Goal: Find specific page/section: Find specific page/section

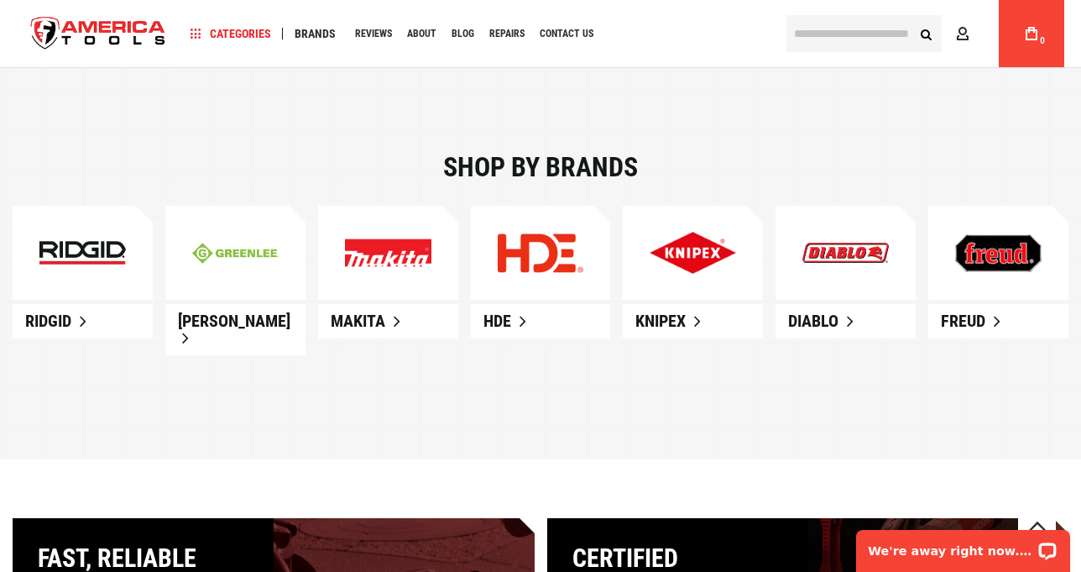
scroll to position [923, 0]
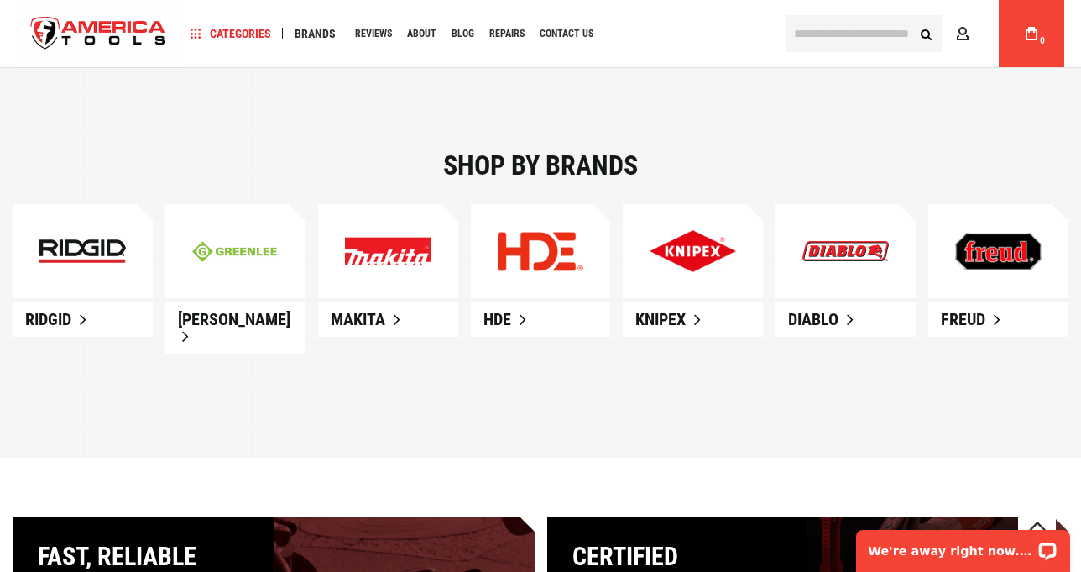
click at [112, 287] on link at bounding box center [83, 251] width 140 height 94
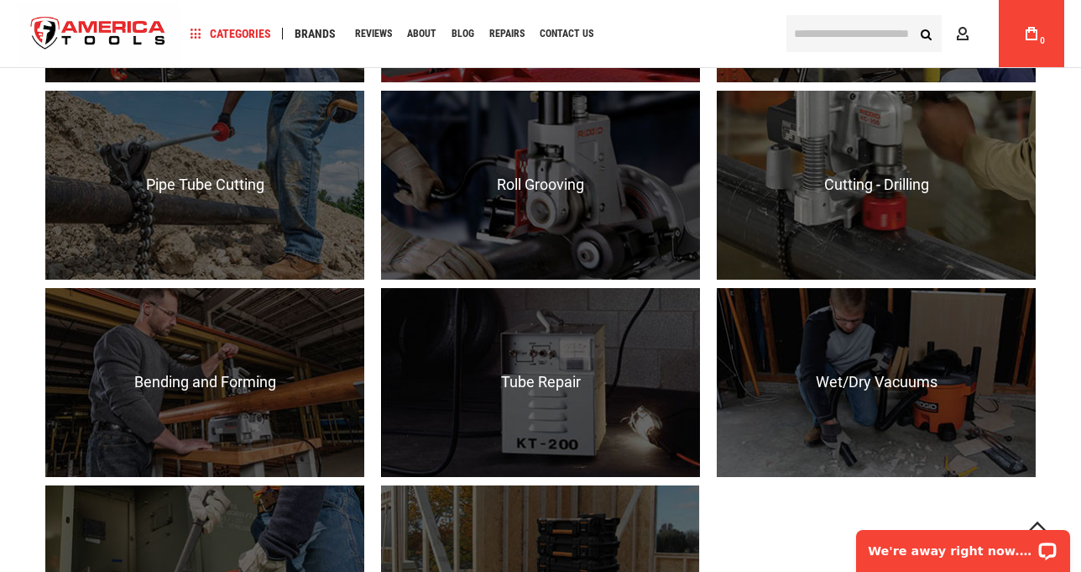
scroll to position [1595, 0]
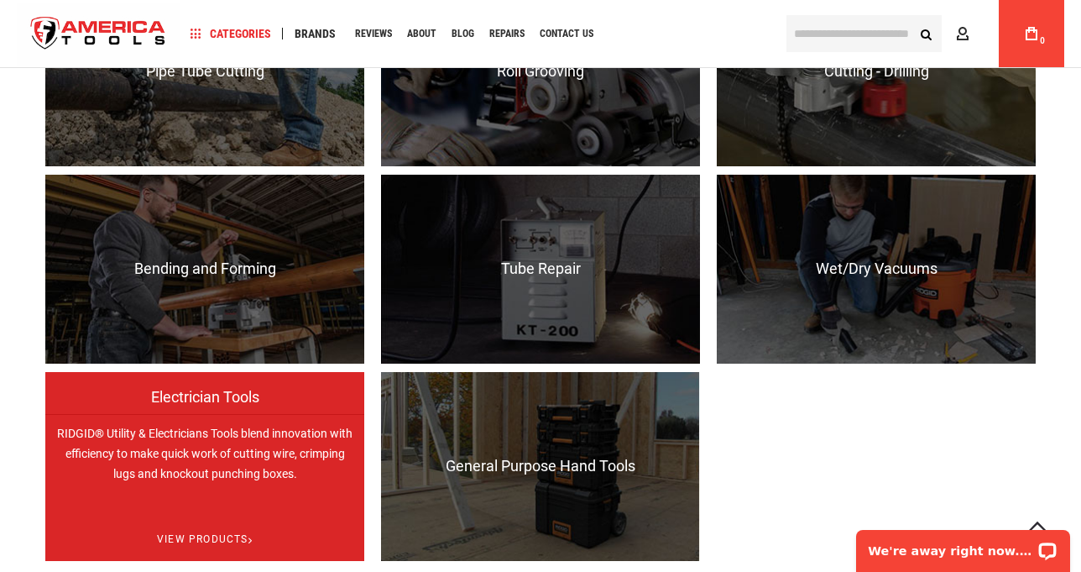
drag, startPoint x: 247, startPoint y: 431, endPoint x: 258, endPoint y: 430, distance: 11.0
click at [248, 561] on div "Electrician Tools RIDGID® Utility & Electricians Tools blend innovation with ef…" at bounding box center [204, 561] width 319 height 0
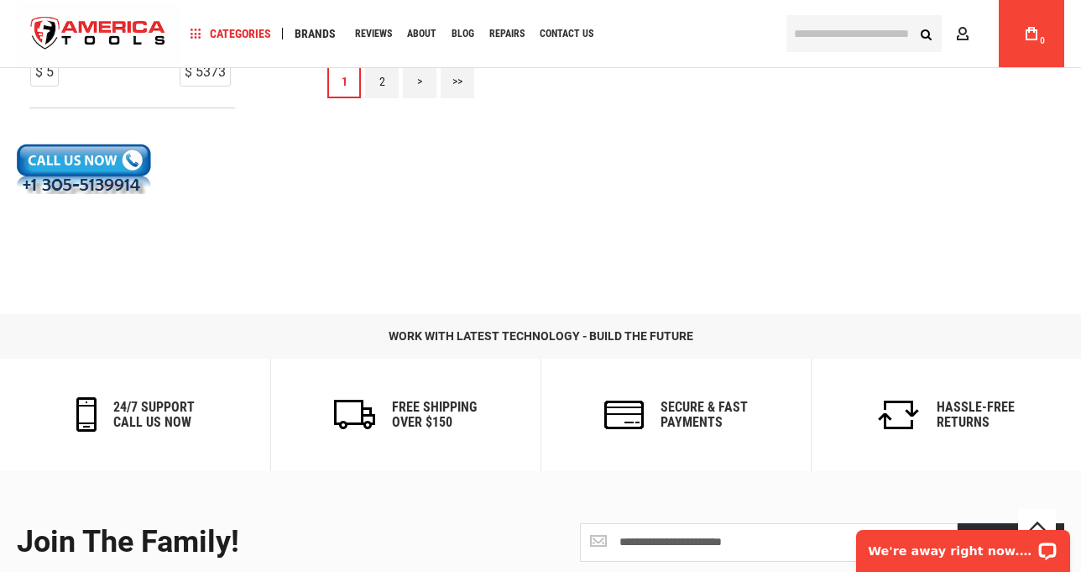
scroll to position [1852, 0]
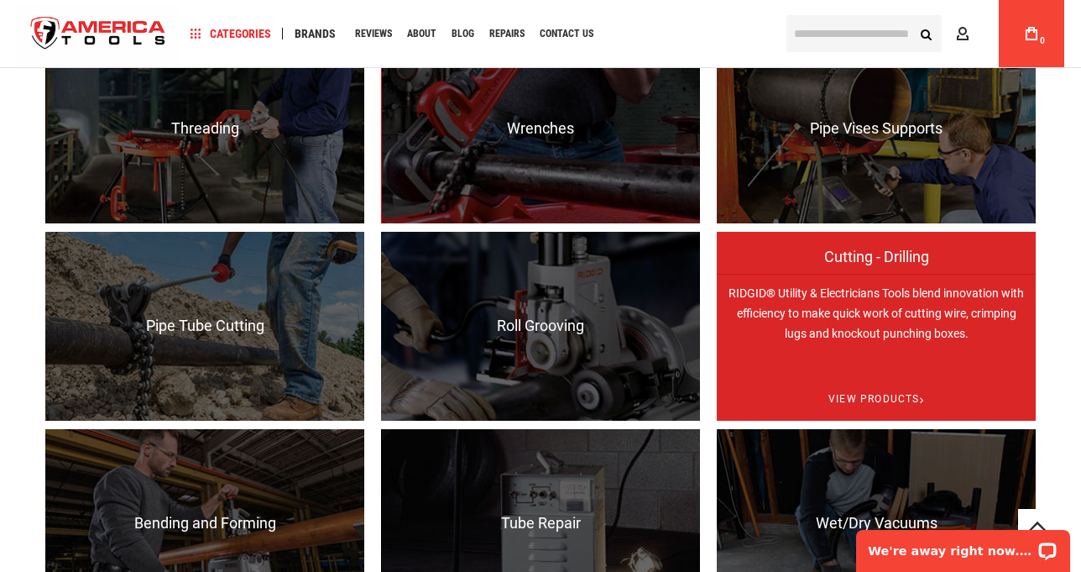
scroll to position [1248, 0]
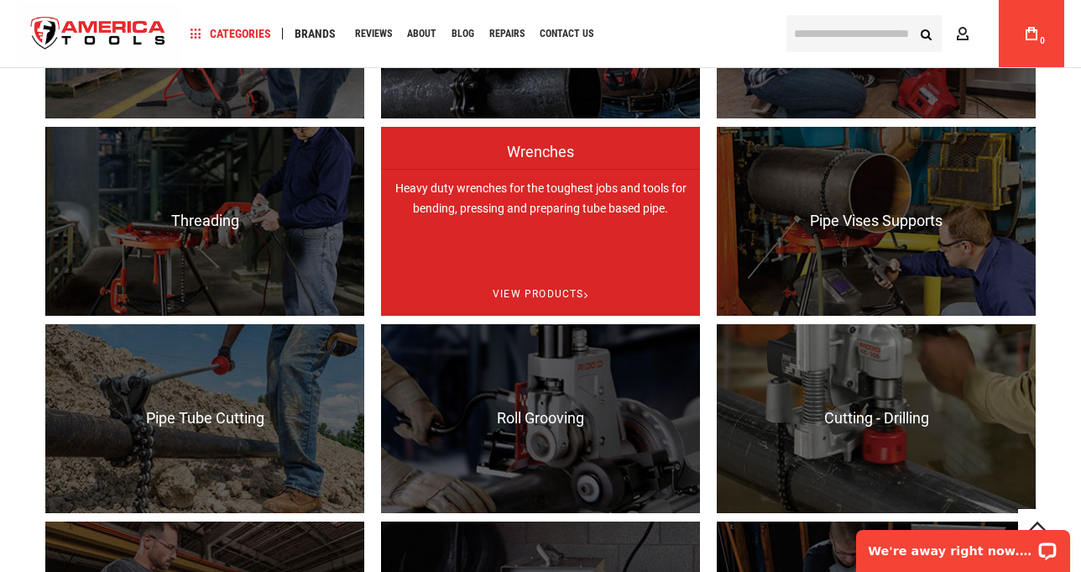
click at [671, 202] on p "Heavy duty wrenches for the toughest jobs and tools for bending, pressing and p…" at bounding box center [540, 263] width 319 height 189
click at [667, 203] on p "Heavy duty wrenches for the toughest jobs and tools for bending, pressing and p…" at bounding box center [540, 263] width 319 height 189
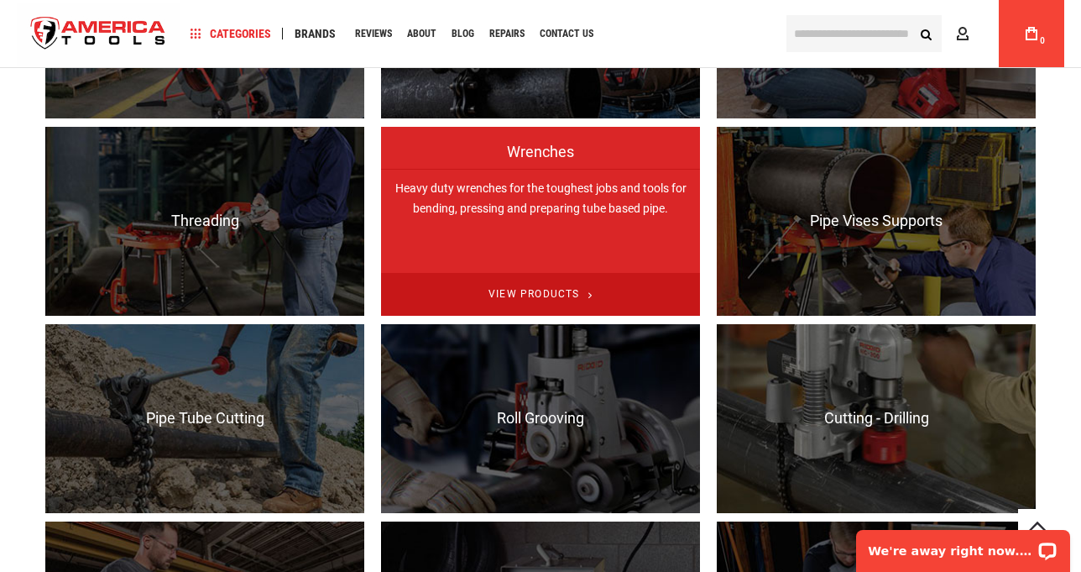
click at [572, 292] on span "View Products" at bounding box center [540, 294] width 319 height 43
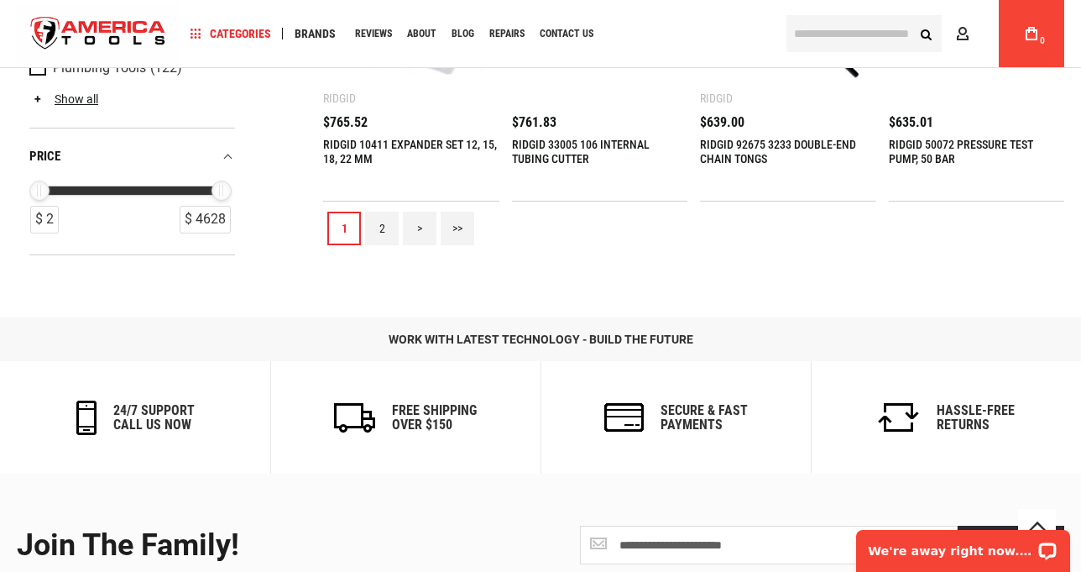
scroll to position [1930, 0]
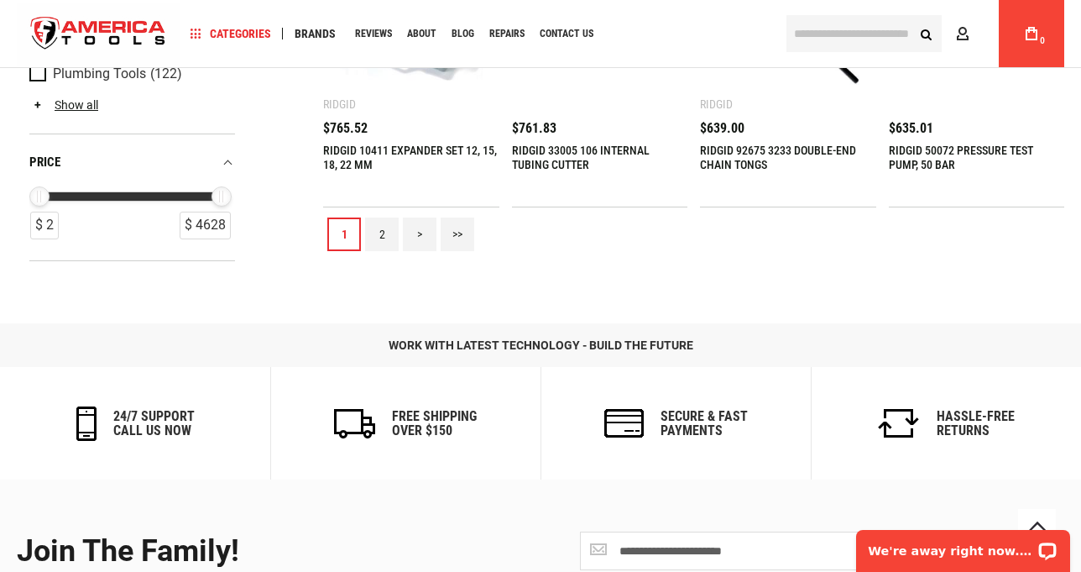
click at [372, 226] on link "2" at bounding box center [382, 234] width 34 height 34
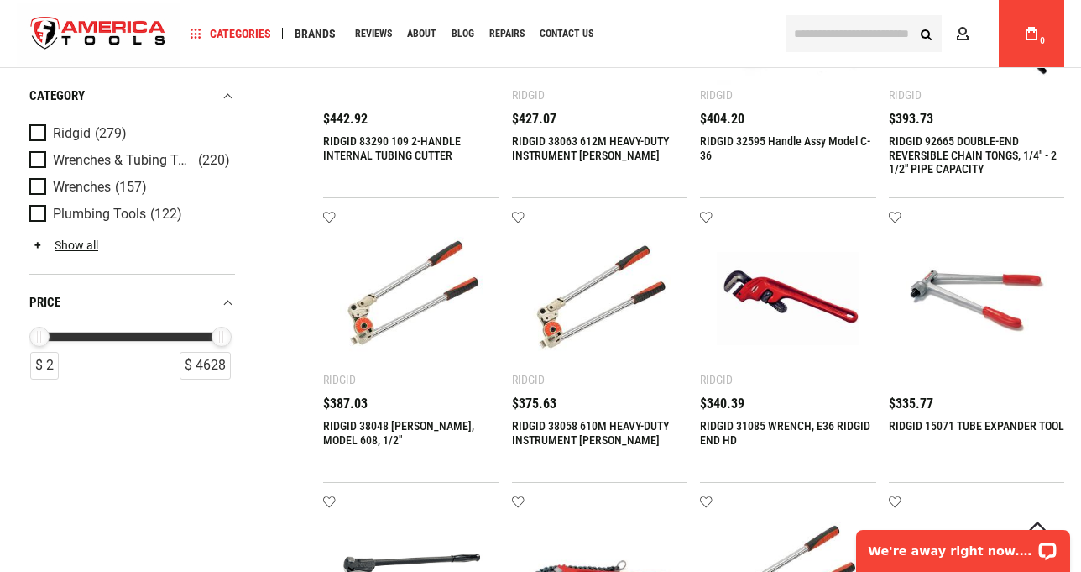
scroll to position [1091, 0]
